Goal: Information Seeking & Learning: Learn about a topic

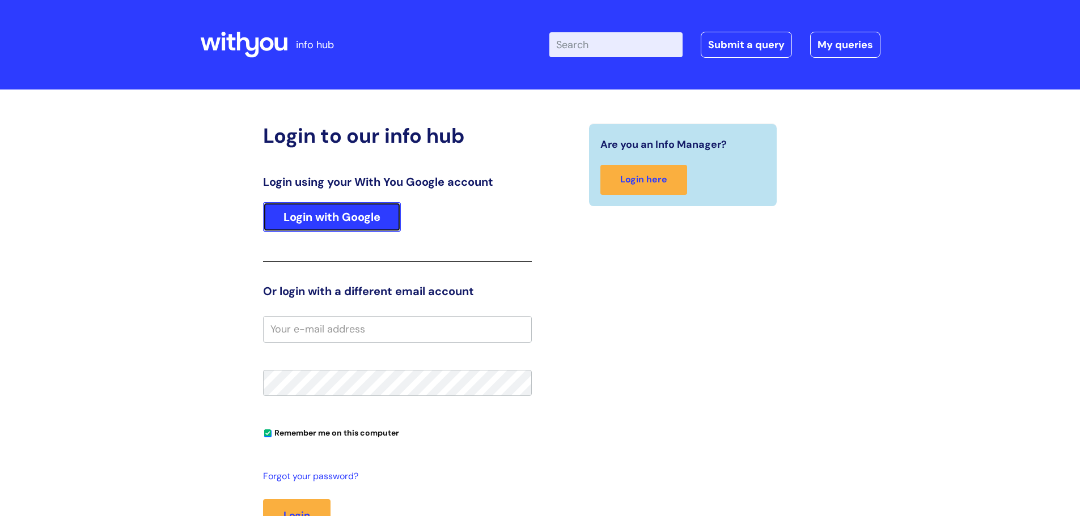
click at [367, 217] on link "Login with Google" at bounding box center [332, 216] width 138 height 29
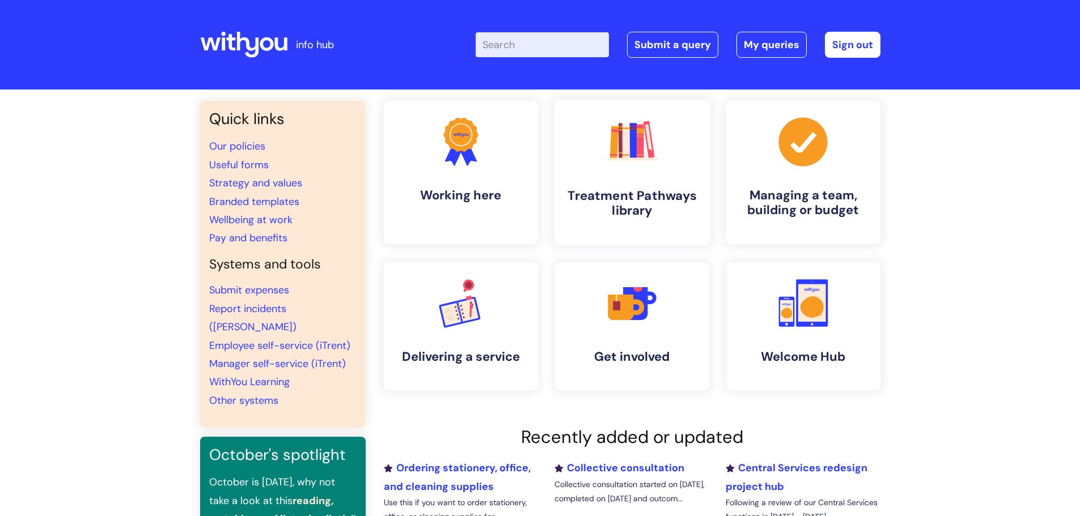
click at [651, 153] on rect at bounding box center [648, 139] width 11 height 37
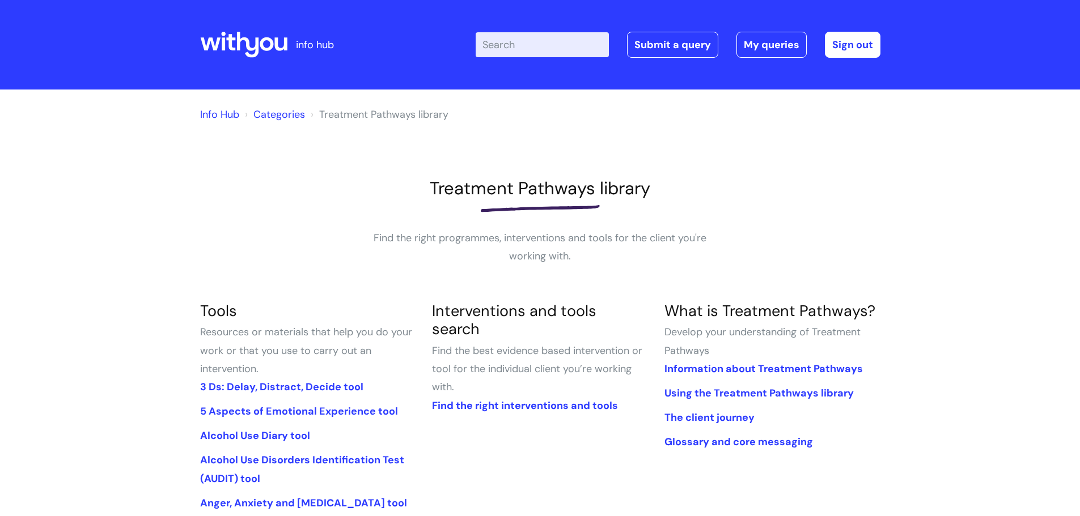
click at [518, 42] on input "Enter your search term here..." at bounding box center [541, 44] width 133 height 25
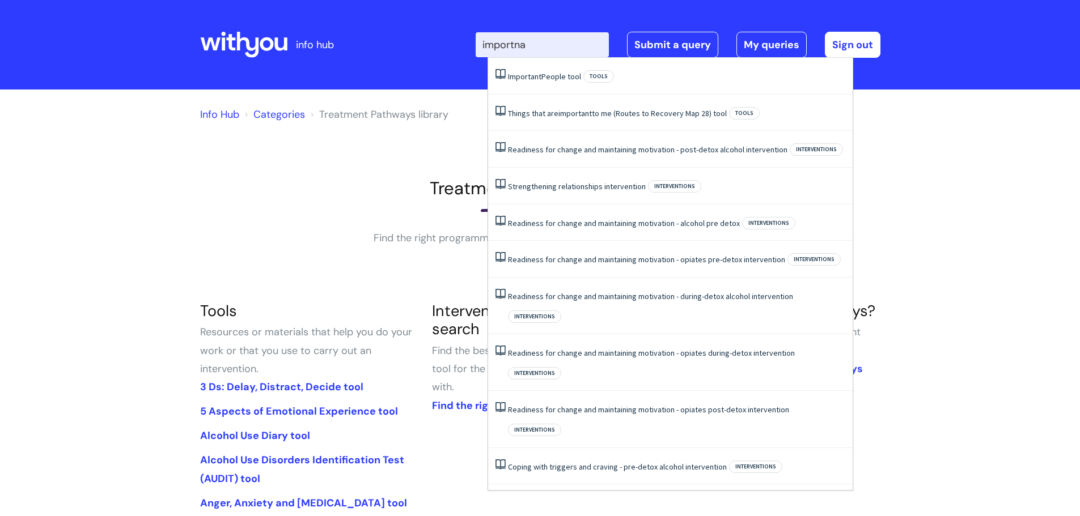
type input "importnat"
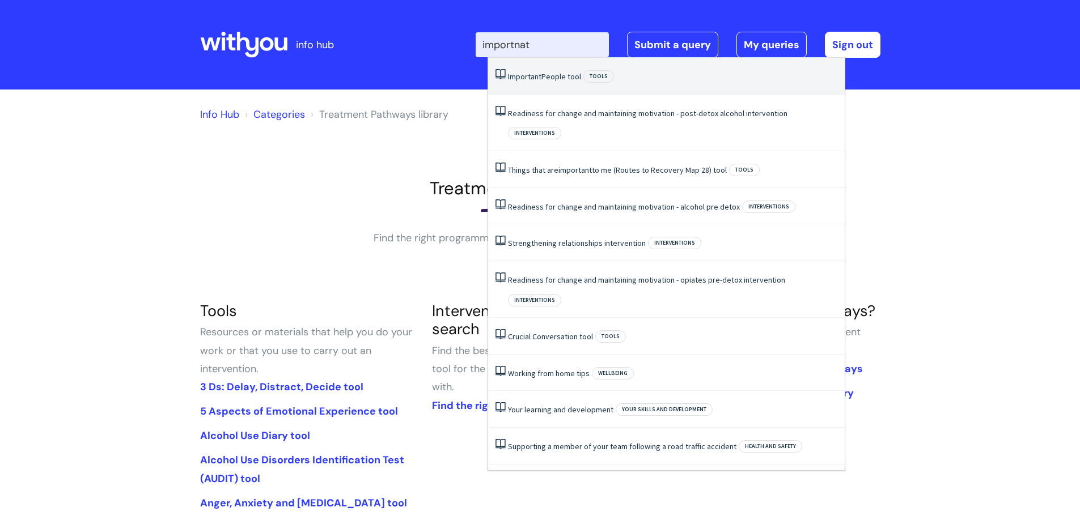
click at [542, 78] on link "Important People tool" at bounding box center [544, 76] width 73 height 10
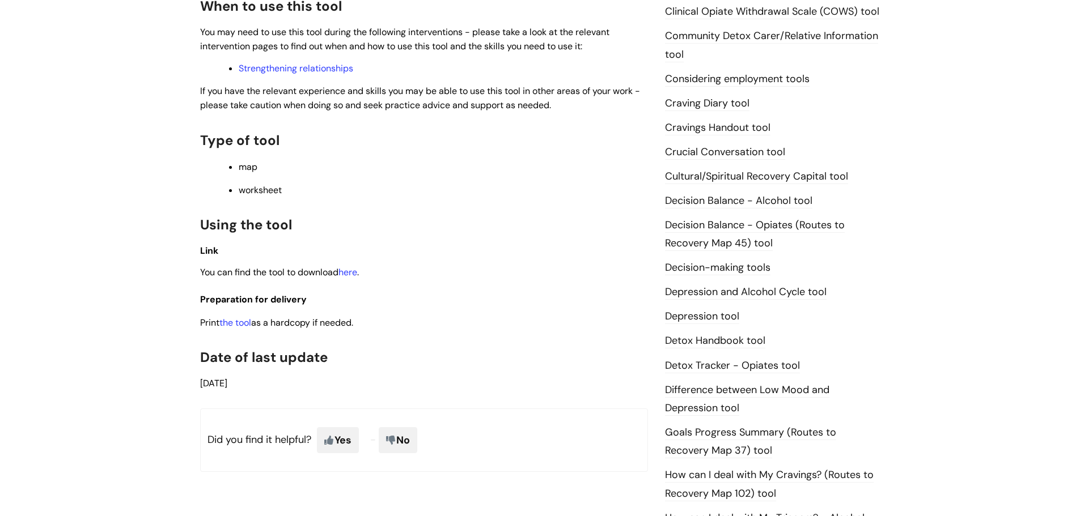
scroll to position [404, 0]
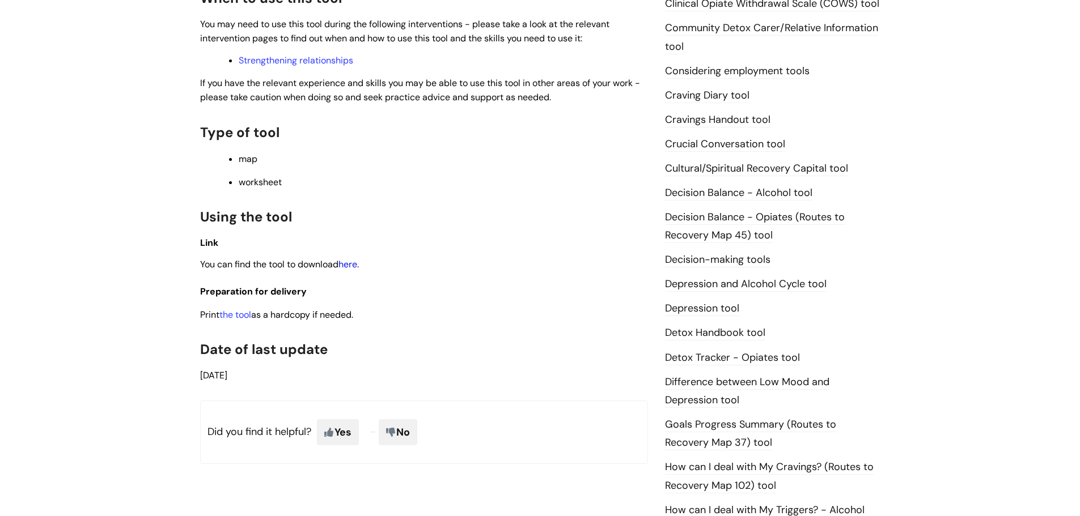
click at [356, 266] on link "here" at bounding box center [347, 264] width 19 height 12
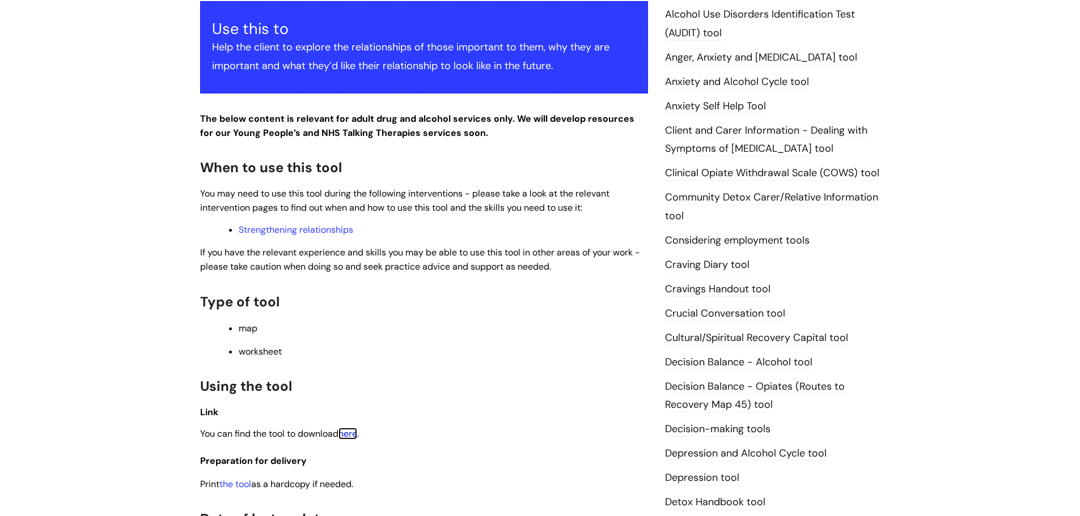
scroll to position [216, 0]
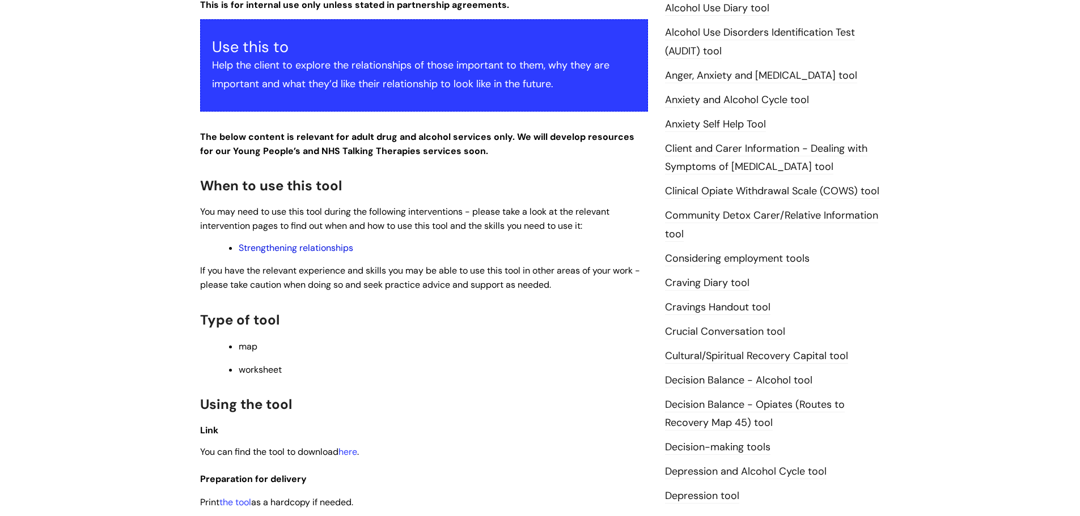
click at [330, 249] on link "Strengthening relationships" at bounding box center [296, 248] width 114 height 12
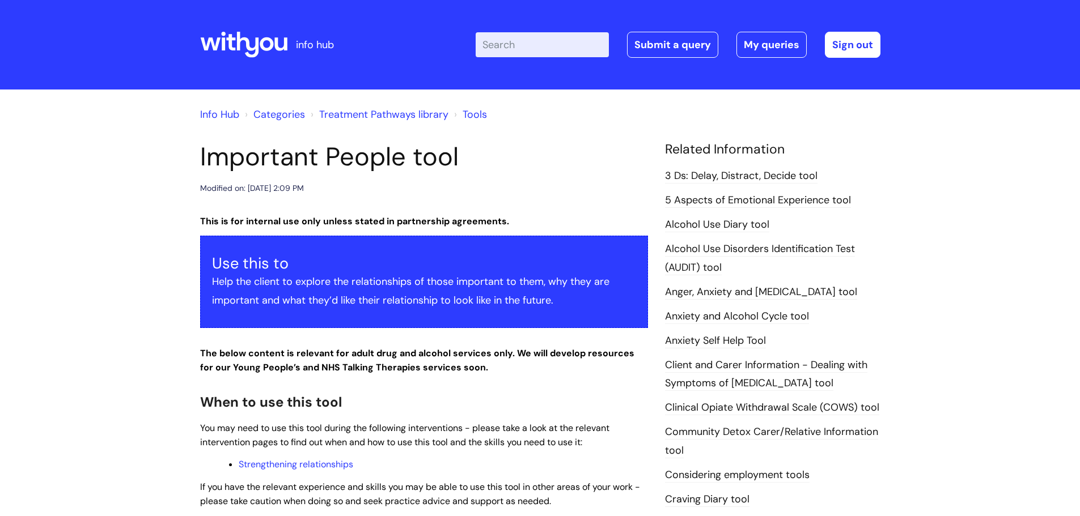
click at [520, 42] on input "Enter your search term here..." at bounding box center [541, 44] width 133 height 25
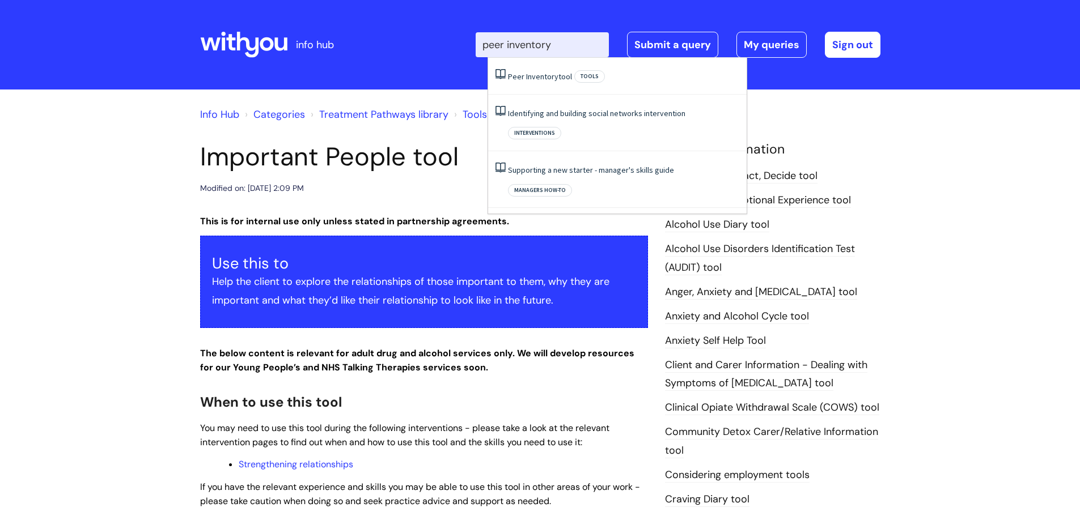
type input "peer inventory"
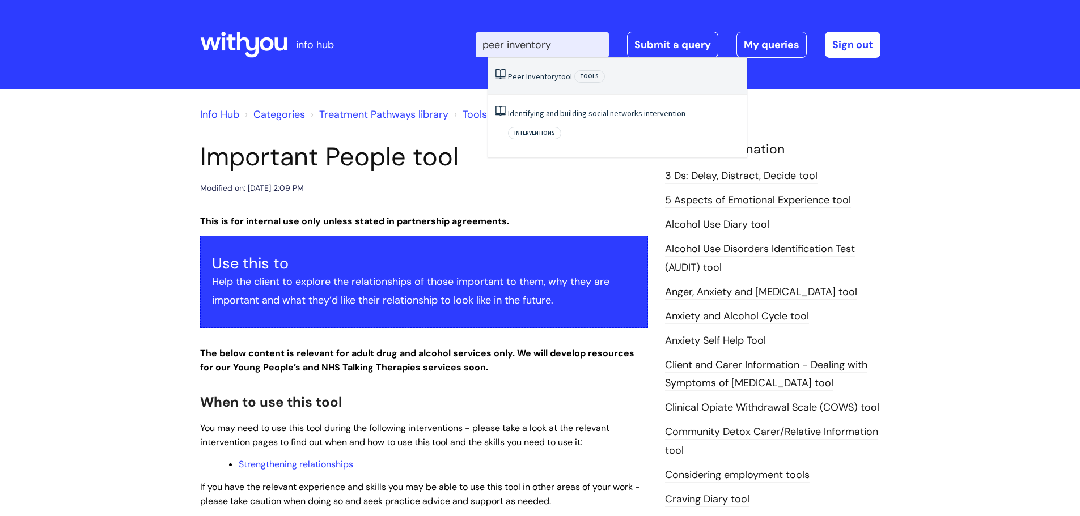
click at [546, 76] on span "Inventory" at bounding box center [542, 76] width 32 height 10
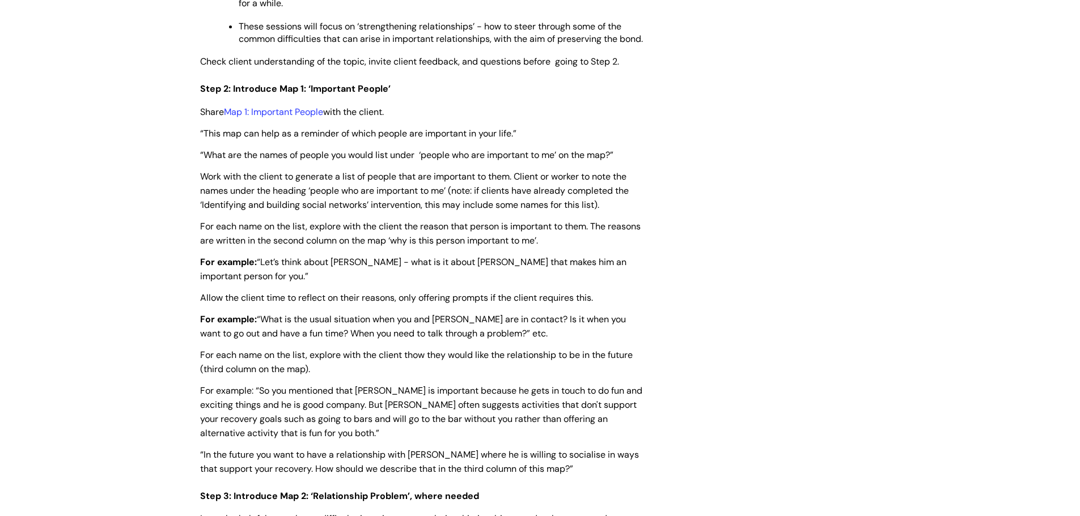
scroll to position [1527, 0]
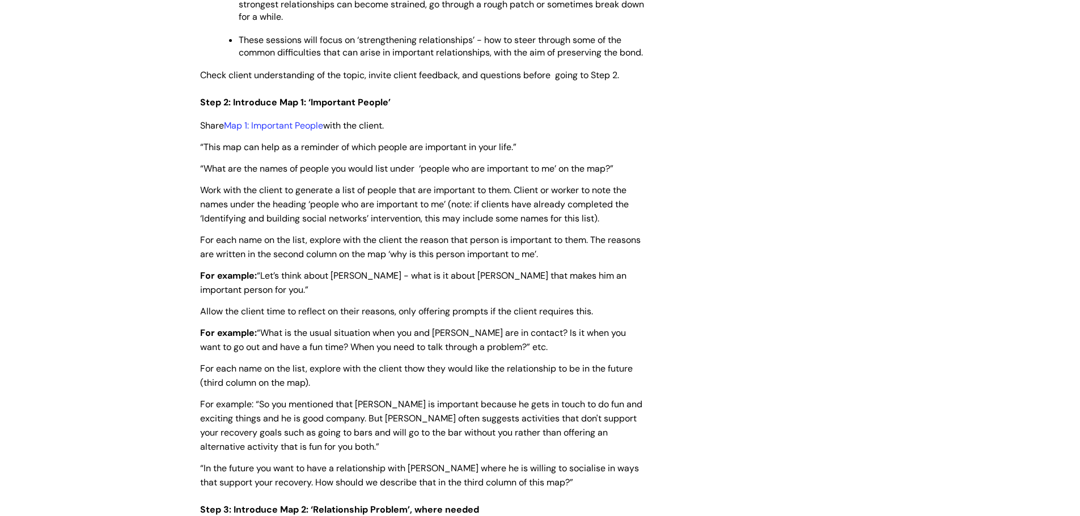
click at [192, 135] on div "Strengthening relationships intervention Modified on: Wed, 12 Jun, 2024 at 2:01…" at bounding box center [424, 421] width 465 height 3612
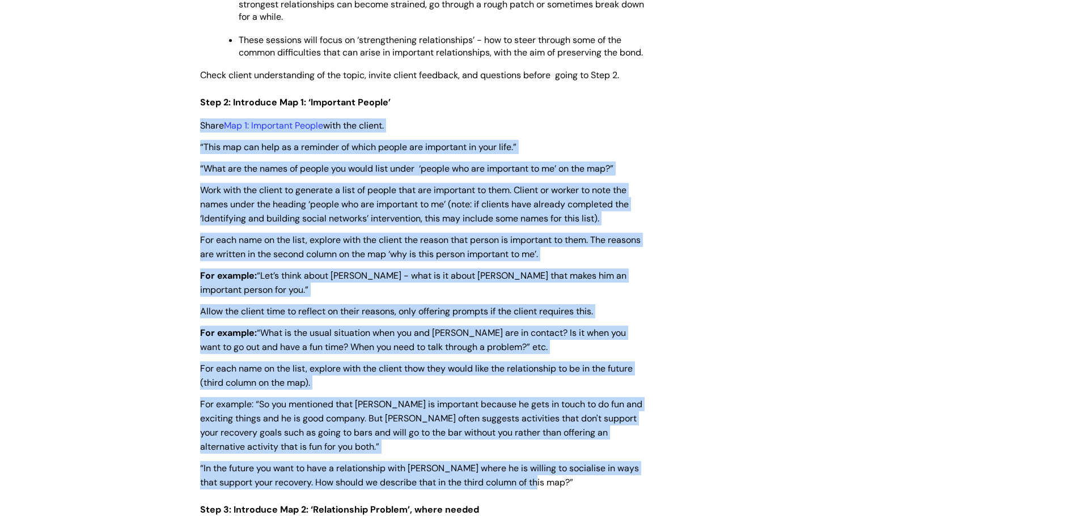
drag, startPoint x: 199, startPoint y: 139, endPoint x: 677, endPoint y: 485, distance: 590.5
click at [677, 485] on div "Strengthening relationships intervention Modified on: Wed, 12 Jun, 2024 at 2:01…" at bounding box center [540, 421] width 697 height 3612
copy div "Share Map 1: Important People with the client. “This map can help as a reminder…"
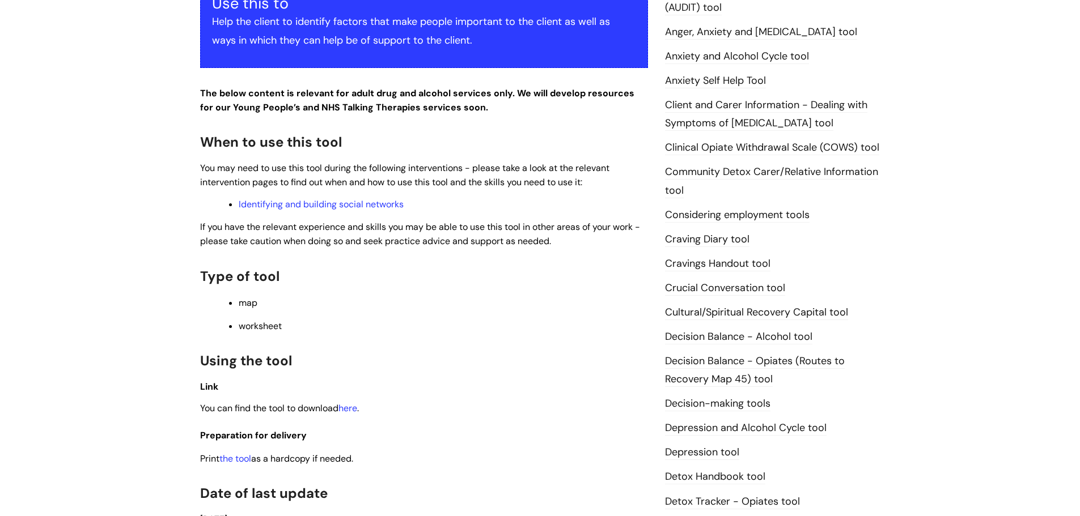
scroll to position [296, 0]
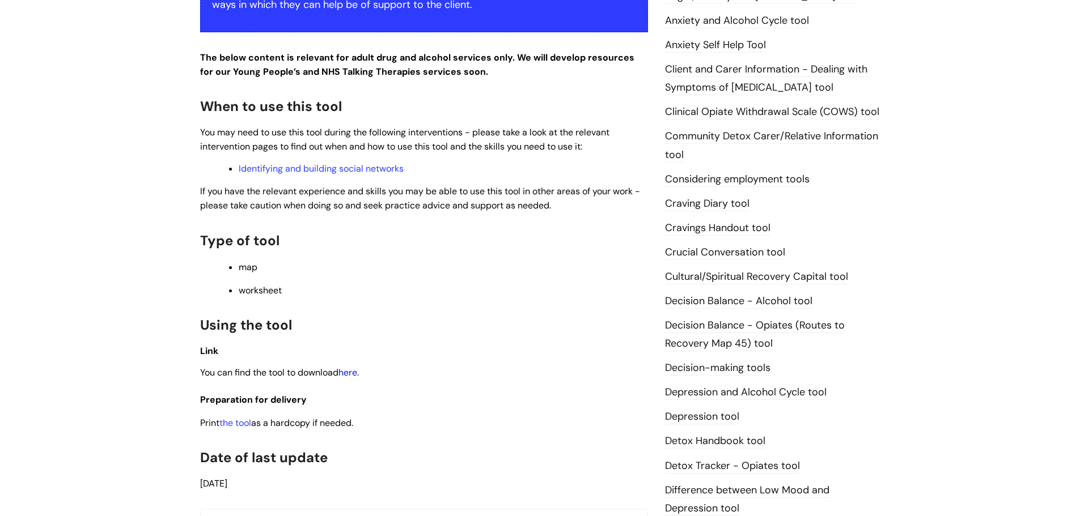
click at [355, 371] on link "here" at bounding box center [347, 373] width 19 height 12
click at [330, 168] on link "Identifying and building social networks" at bounding box center [321, 169] width 165 height 12
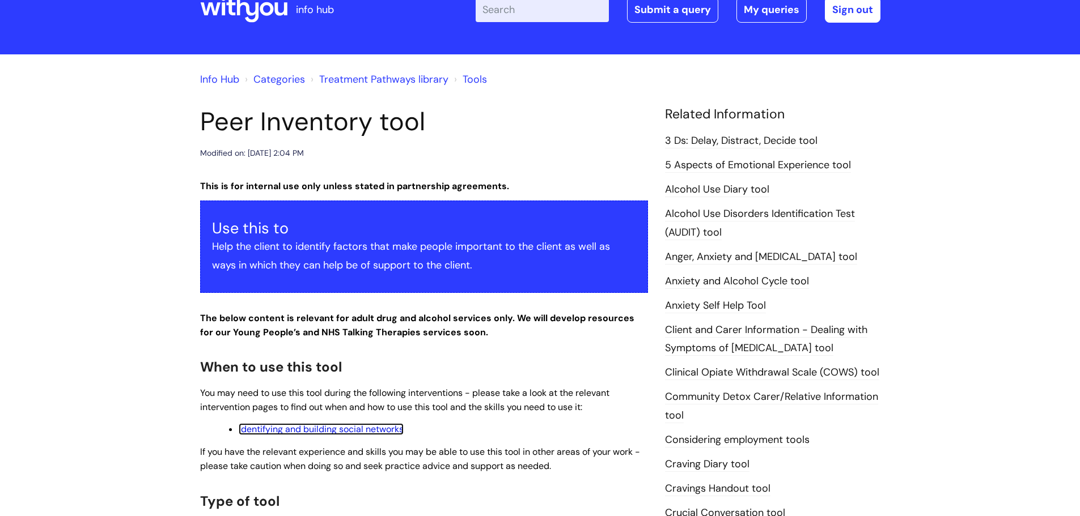
scroll to position [0, 0]
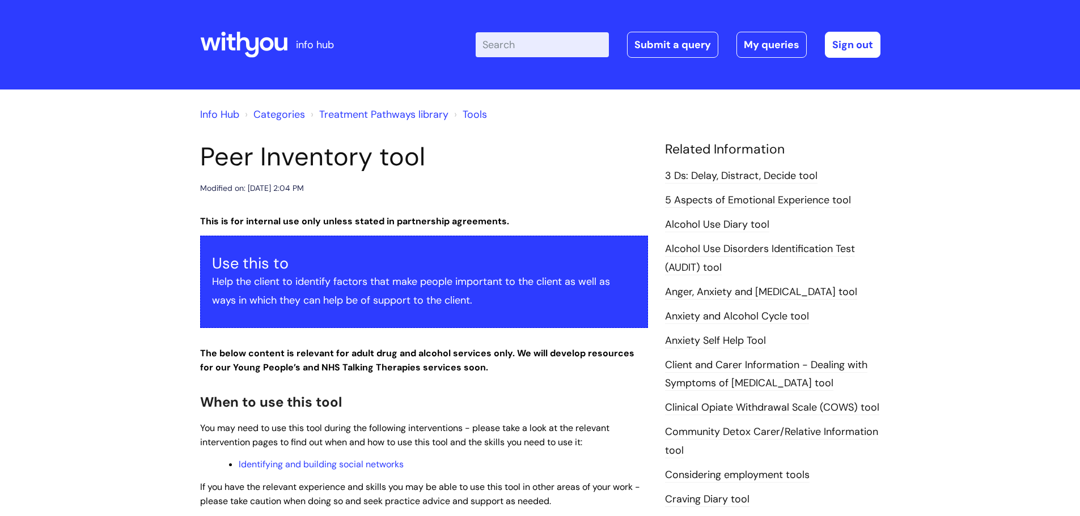
click at [505, 46] on input "Enter your search term here..." at bounding box center [541, 44] width 133 height 25
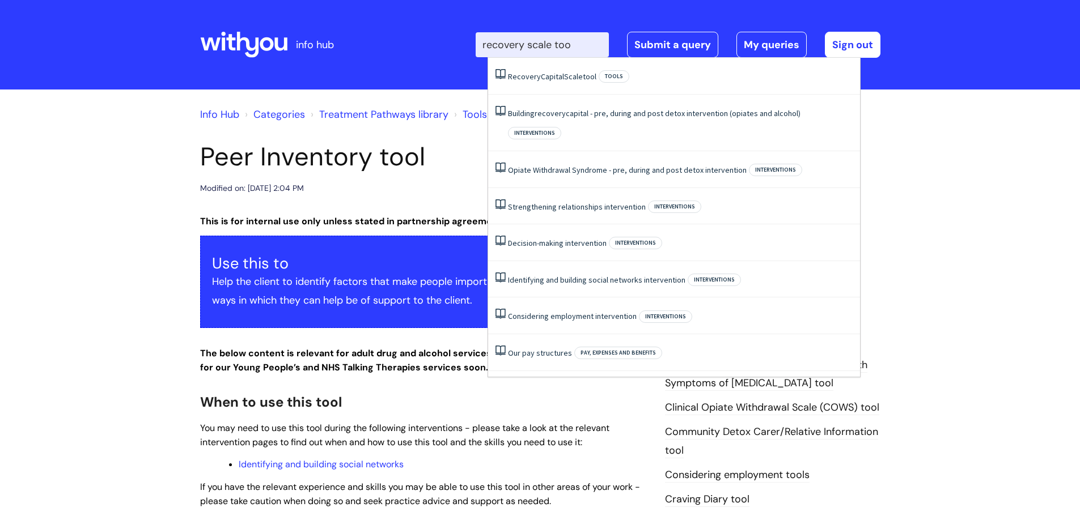
type input "recovery scale tool"
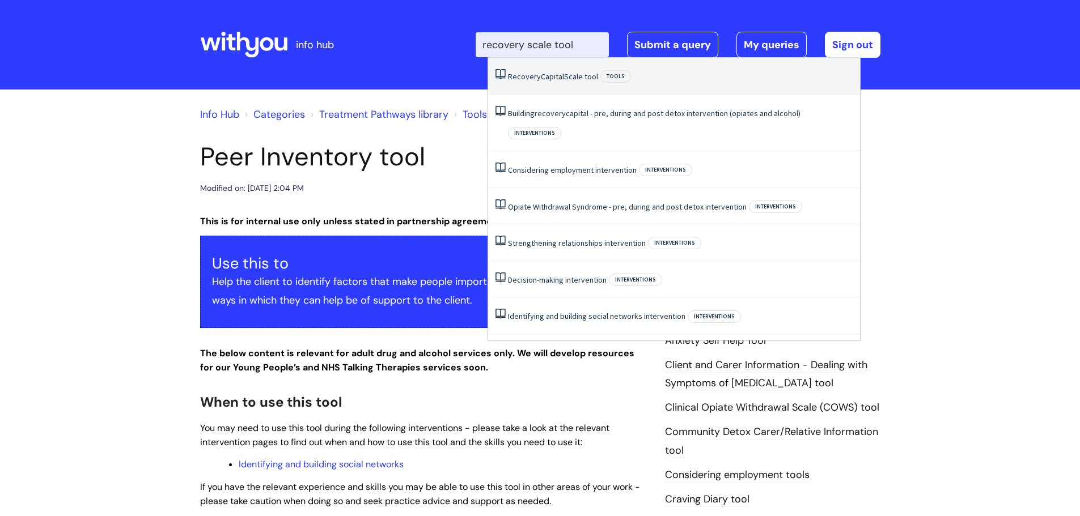
click at [563, 77] on link "Recovery Capital Scale tool" at bounding box center [553, 76] width 90 height 10
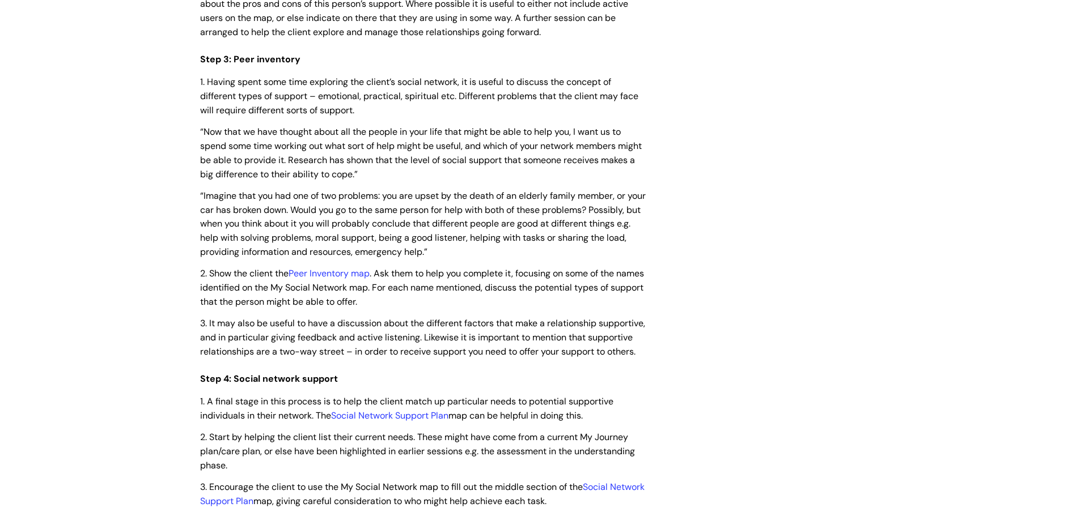
scroll to position [2363, 0]
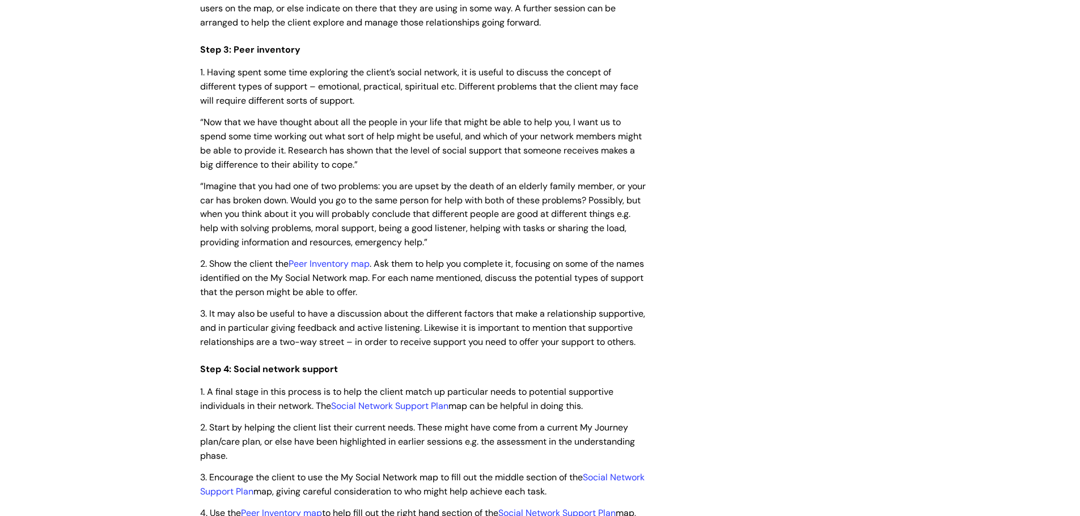
drag, startPoint x: 199, startPoint y: 53, endPoint x: 531, endPoint y: 357, distance: 450.1
copy div "Lore 3: Ipsu dolorsita 4. Consec adipi elit sedd eiusmodte inc utlabo’e dolore …"
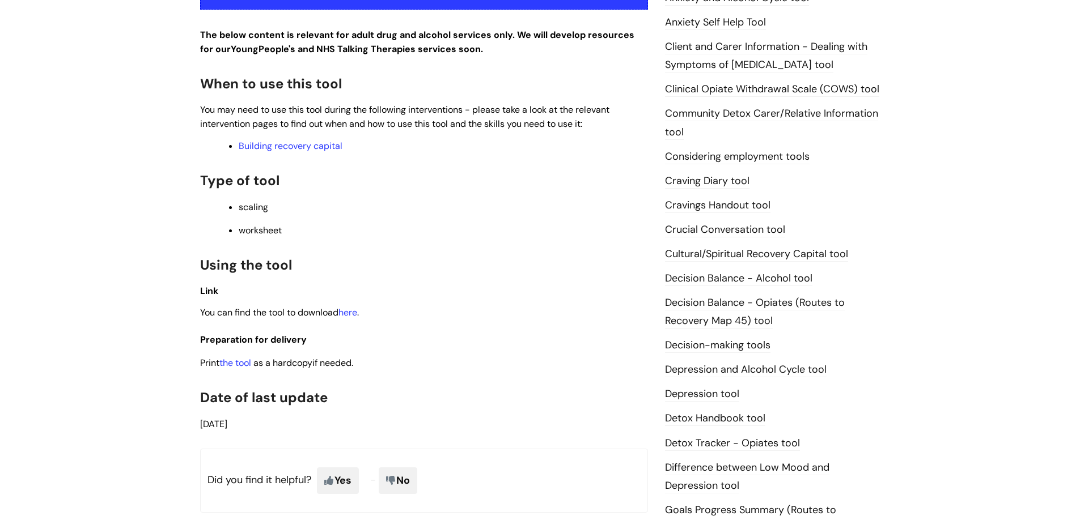
scroll to position [348, 0]
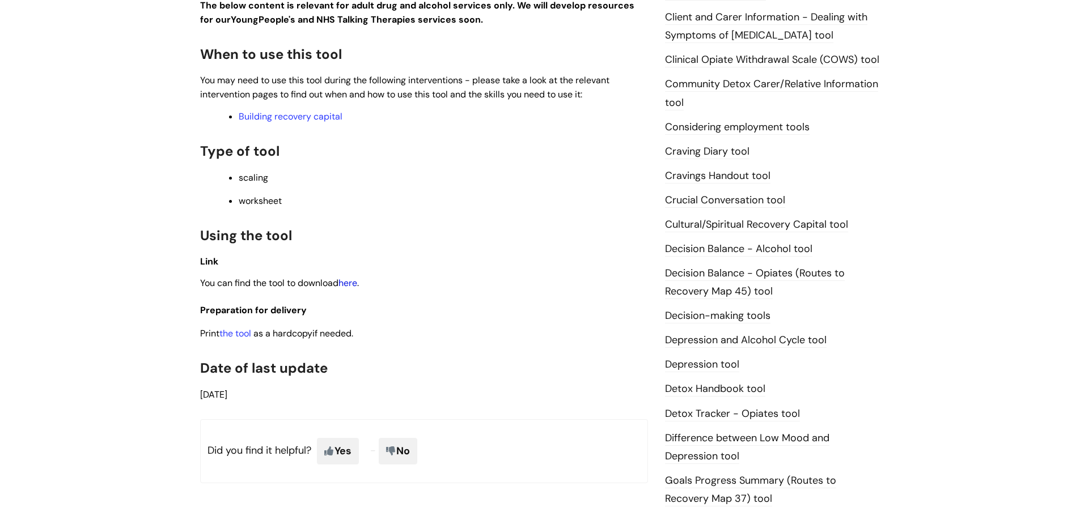
click at [355, 286] on link "here" at bounding box center [347, 283] width 19 height 12
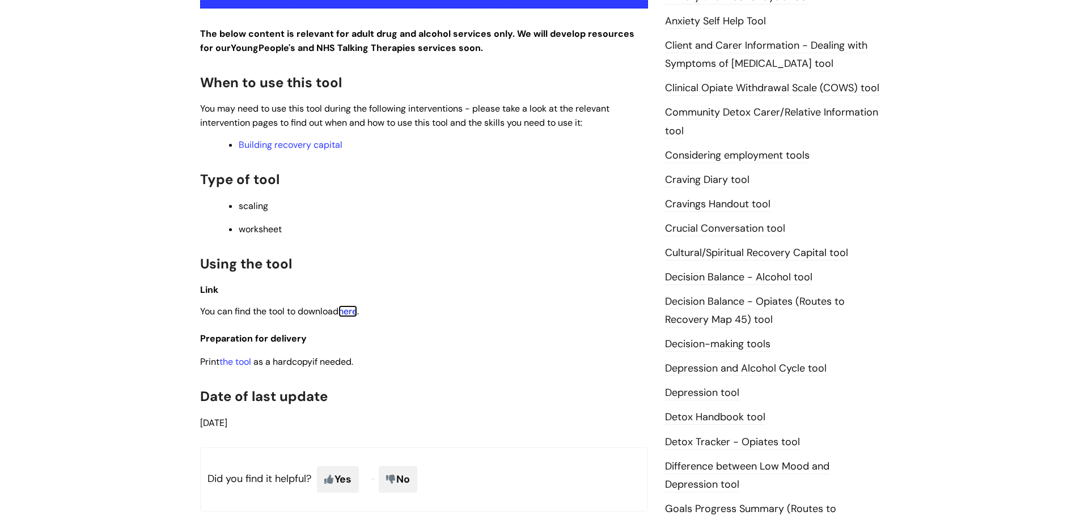
scroll to position [321, 0]
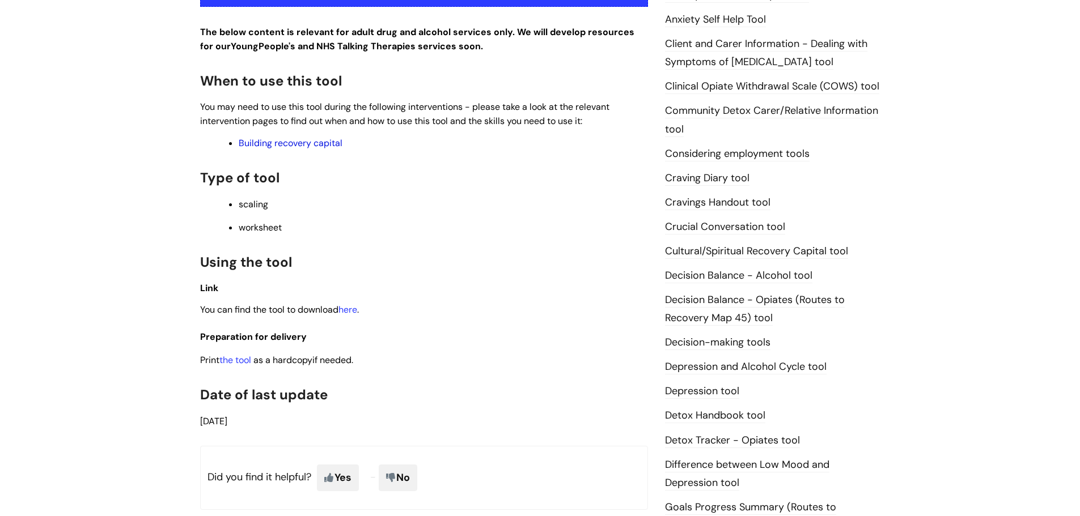
click at [288, 146] on link "Building recovery capital" at bounding box center [291, 143] width 104 height 12
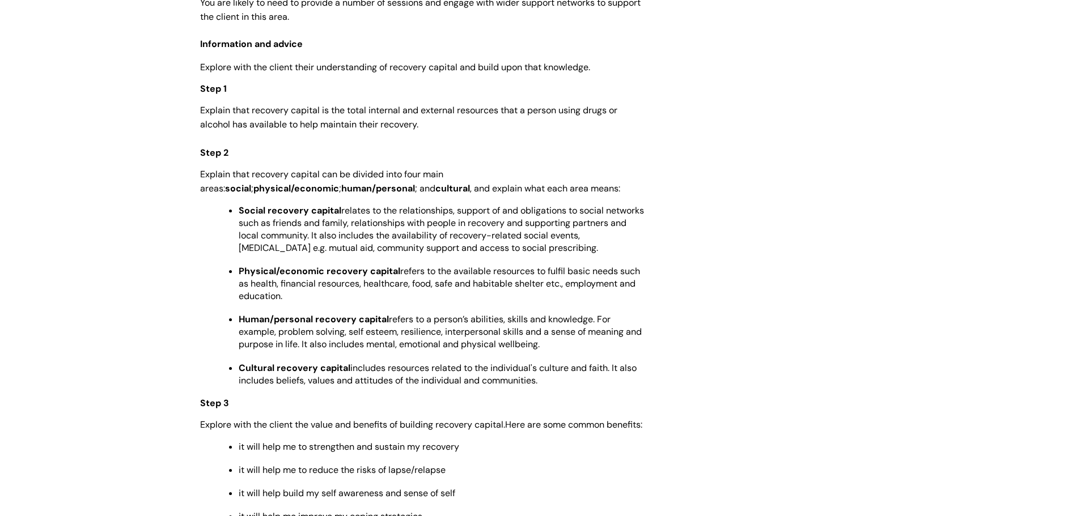
scroll to position [1453, 0]
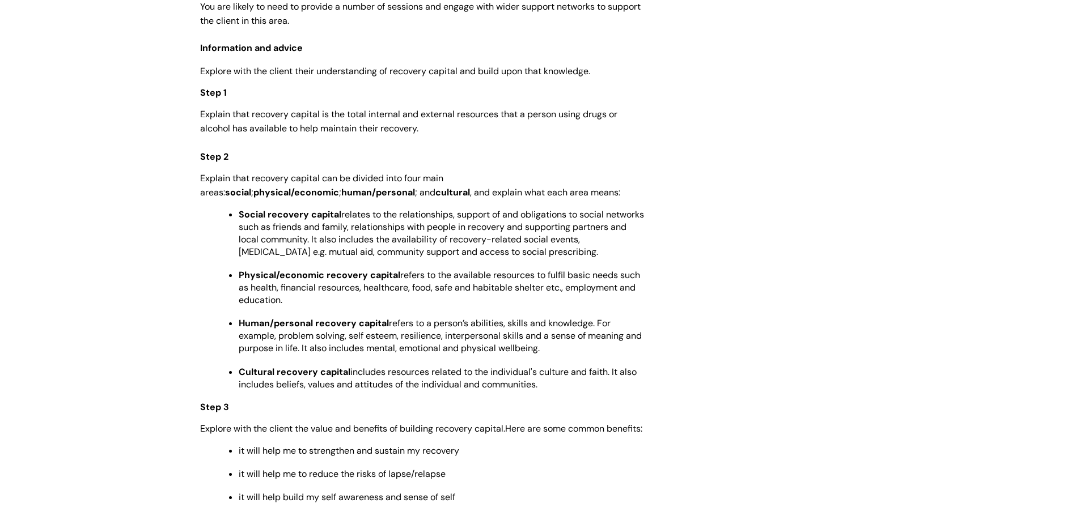
click at [199, 54] on div "Building recovery capital - pre, during and post detox intervention (opiates an…" at bounding box center [424, 315] width 465 height 3252
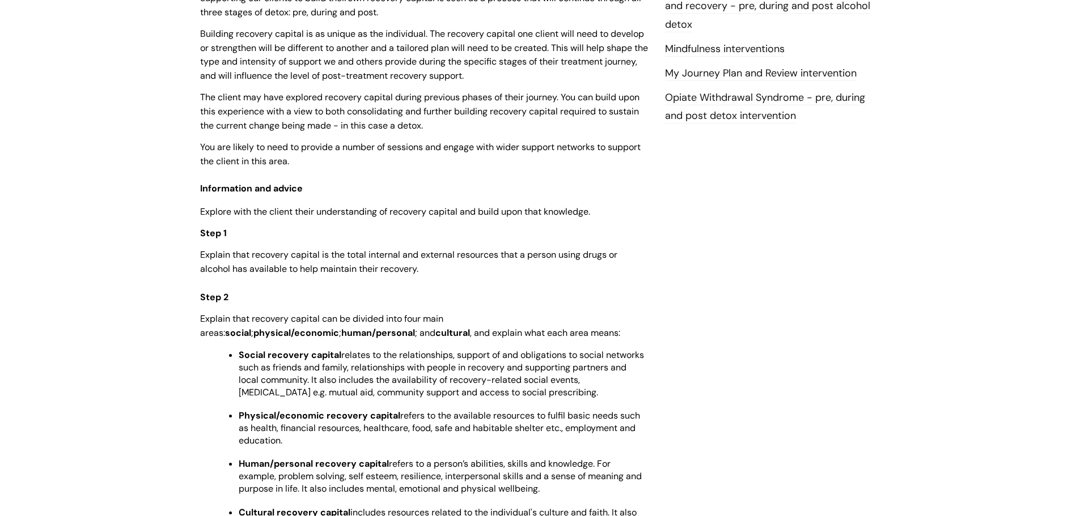
scroll to position [1156, 0]
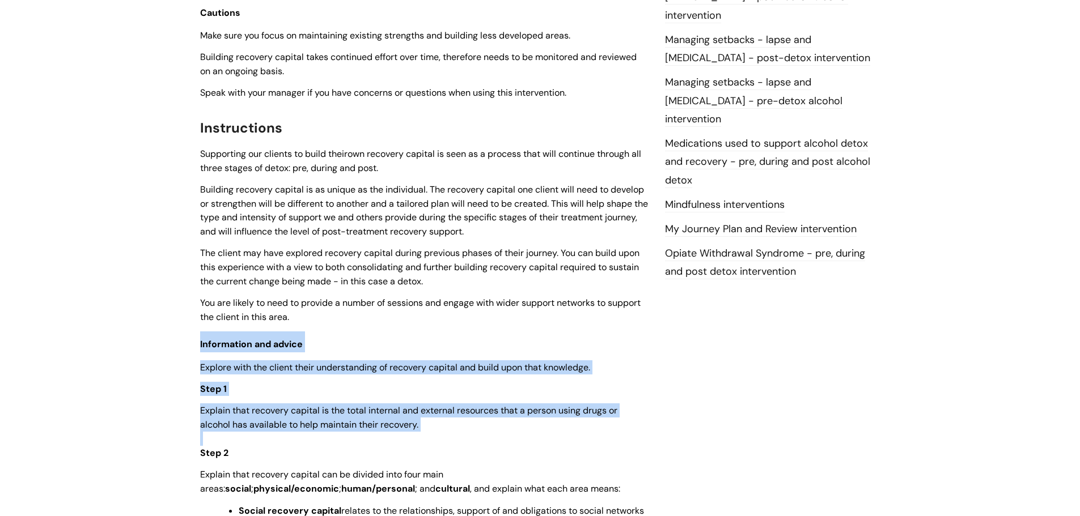
drag, startPoint x: 199, startPoint y: 54, endPoint x: 593, endPoint y: 437, distance: 549.5
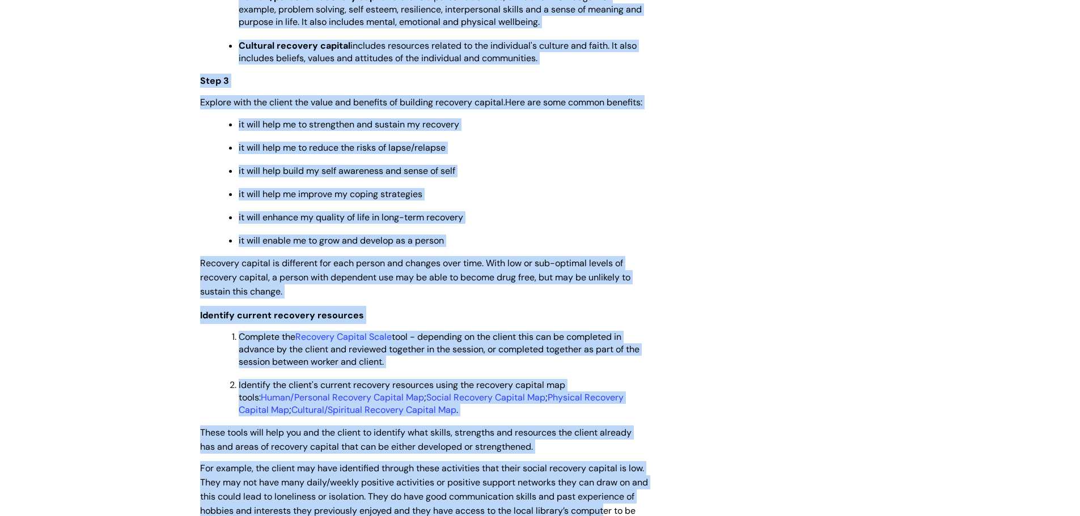
scroll to position [1833, 0]
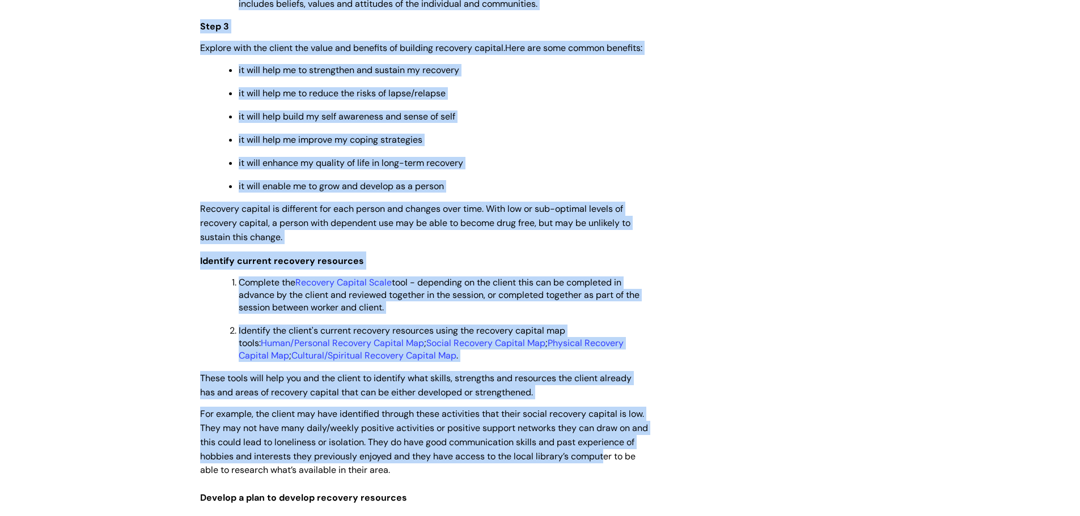
drag, startPoint x: 198, startPoint y: 12, endPoint x: 575, endPoint y: 252, distance: 447.0
copy div "Lore 9 Ipsumdo sita consecte adipisc el sed doeiu temporin utl etdolore magnaal…"
